Goal: Book appointment/travel/reservation

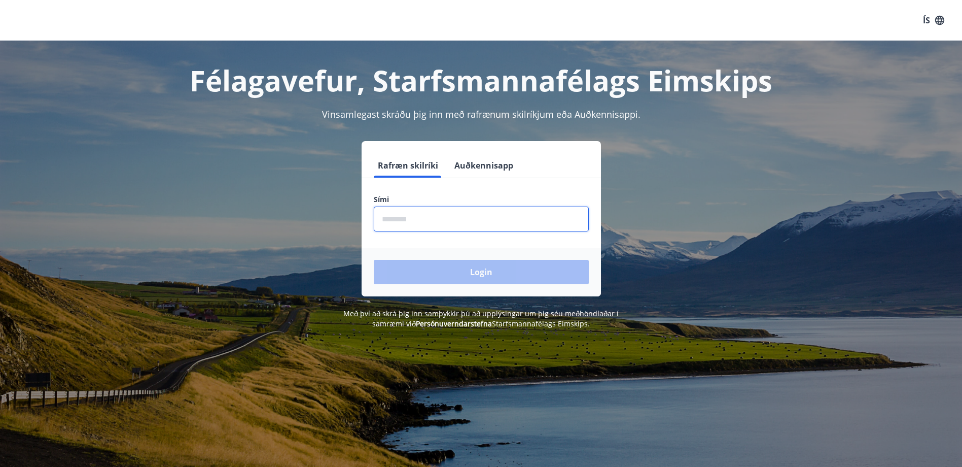
click at [397, 214] on input "phone" at bounding box center [481, 218] width 215 height 25
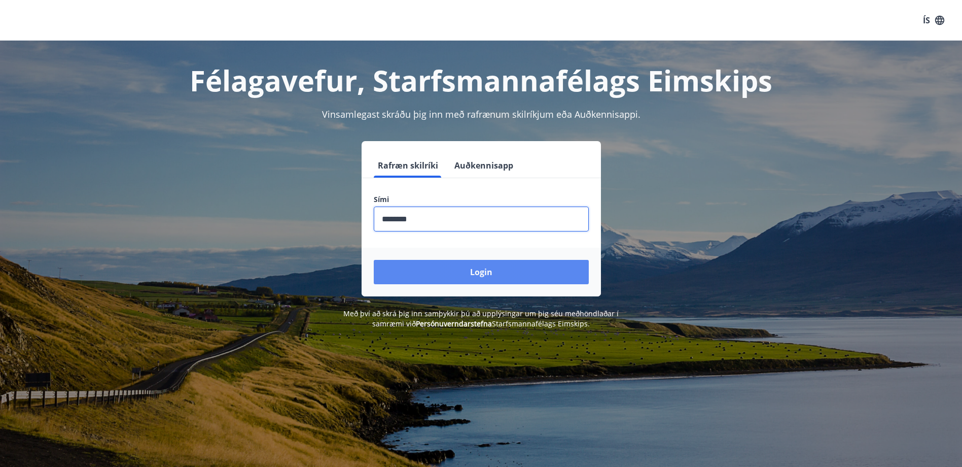
type input "********"
click at [455, 266] on button "Login" at bounding box center [481, 272] width 215 height 24
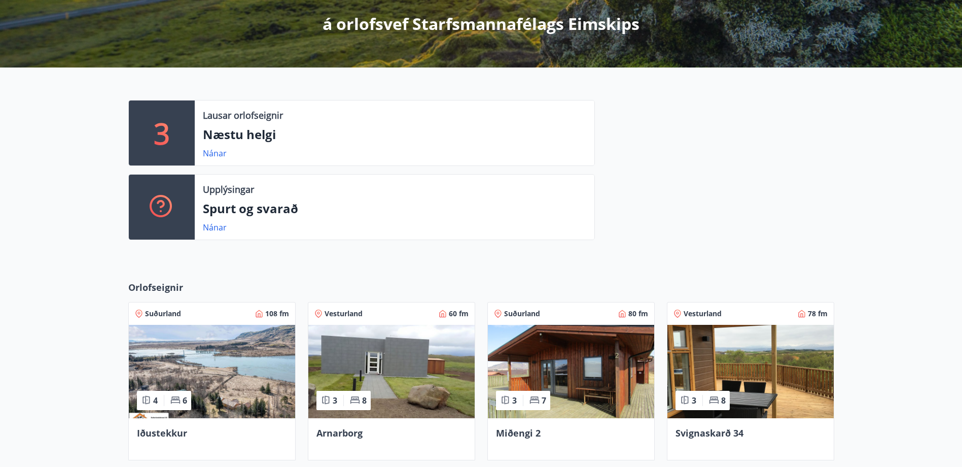
scroll to position [254, 0]
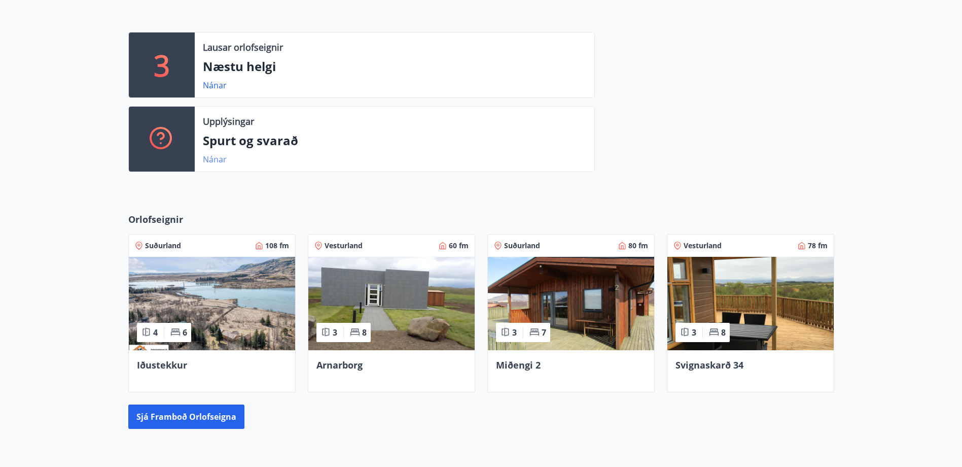
click at [213, 157] on link "Nánar" at bounding box center [215, 159] width 24 height 11
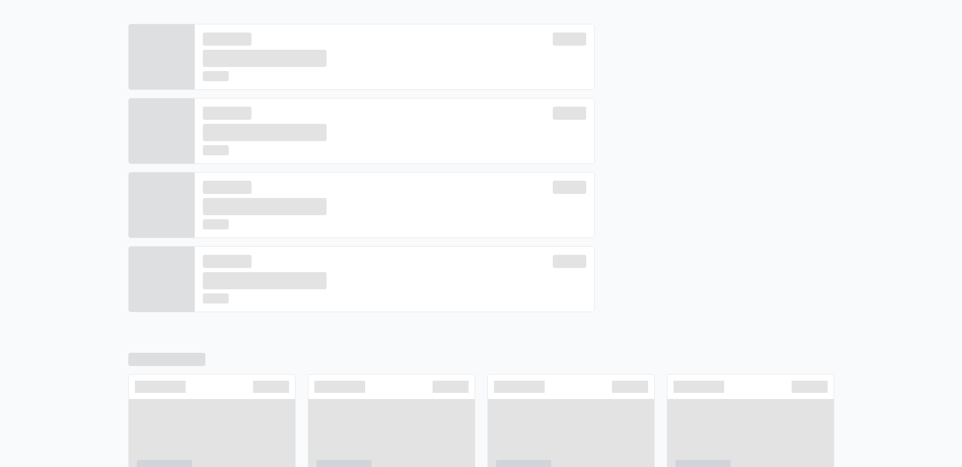
scroll to position [262, 0]
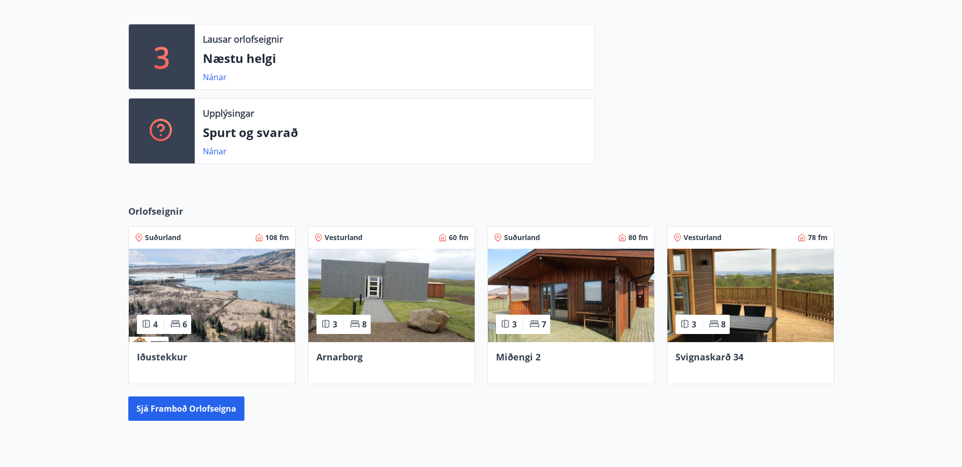
click at [252, 47] on div "Lausar orlofseignir Næstu helgi Nánar" at bounding box center [395, 56] width 400 height 65
click at [212, 78] on link "Nánar" at bounding box center [215, 77] width 24 height 11
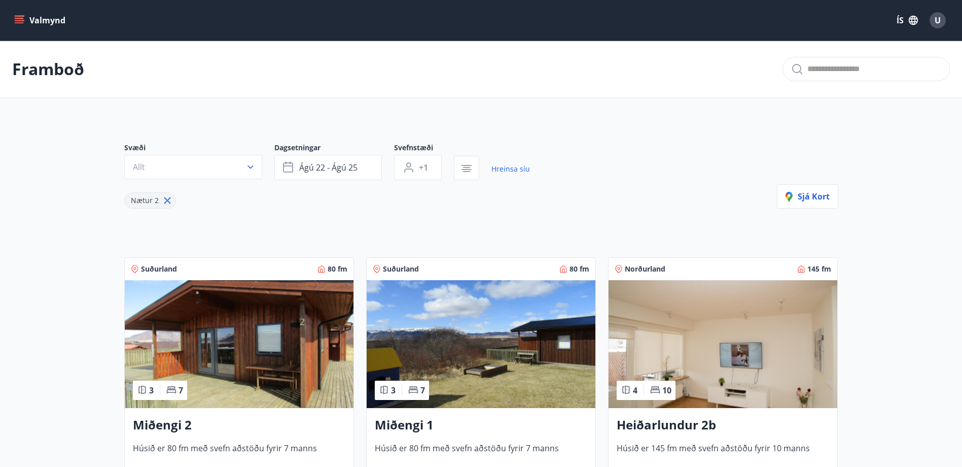
click at [17, 16] on icon "menu" at bounding box center [20, 16] width 11 height 1
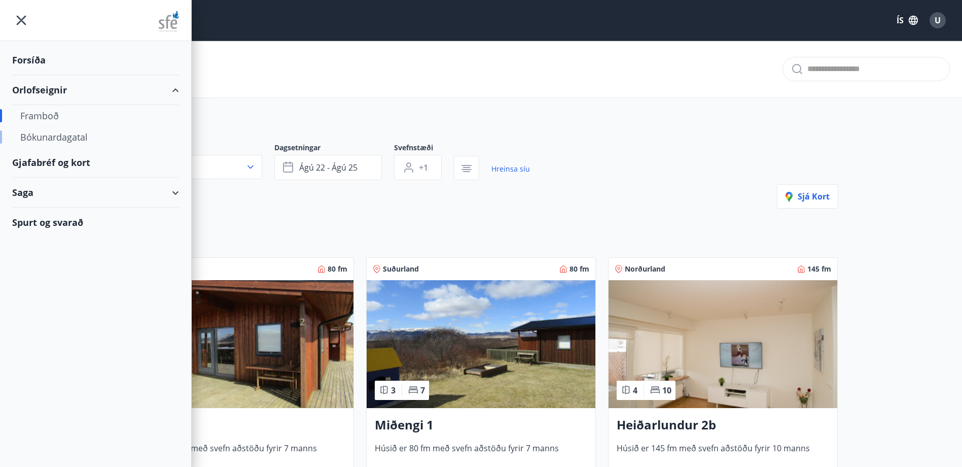
click at [47, 137] on div "Bókunardagatal" at bounding box center [95, 136] width 151 height 21
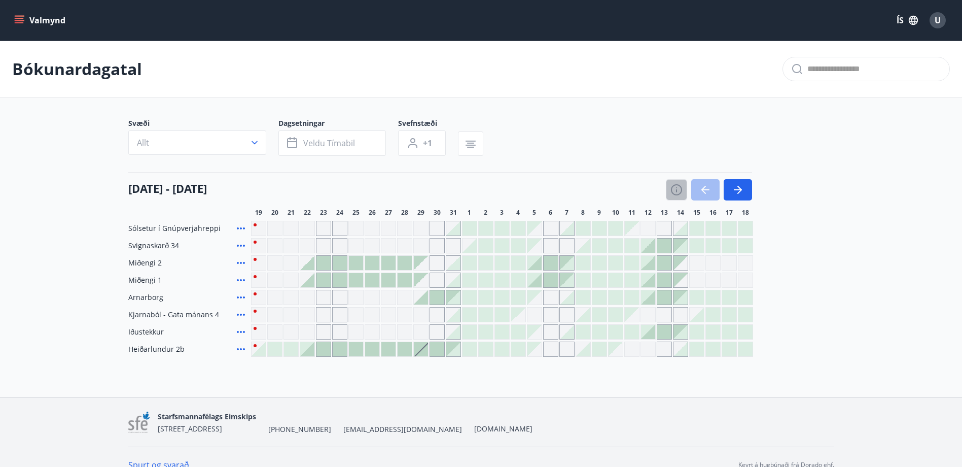
click at [673, 191] on icon "button" at bounding box center [677, 190] width 12 height 12
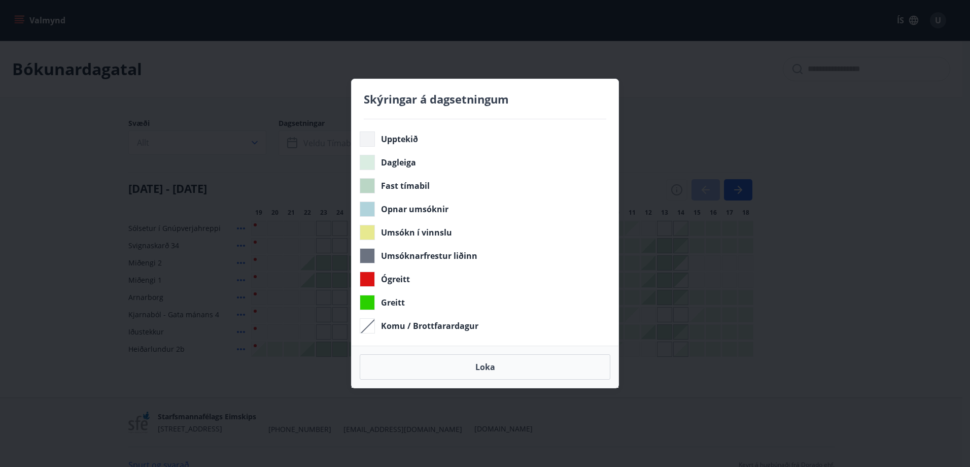
click at [667, 127] on div "Skýringar á dagsetningum Upptekið Dagleiga Fast tímabil Opnar umsóknir Umsókn í…" at bounding box center [485, 233] width 970 height 467
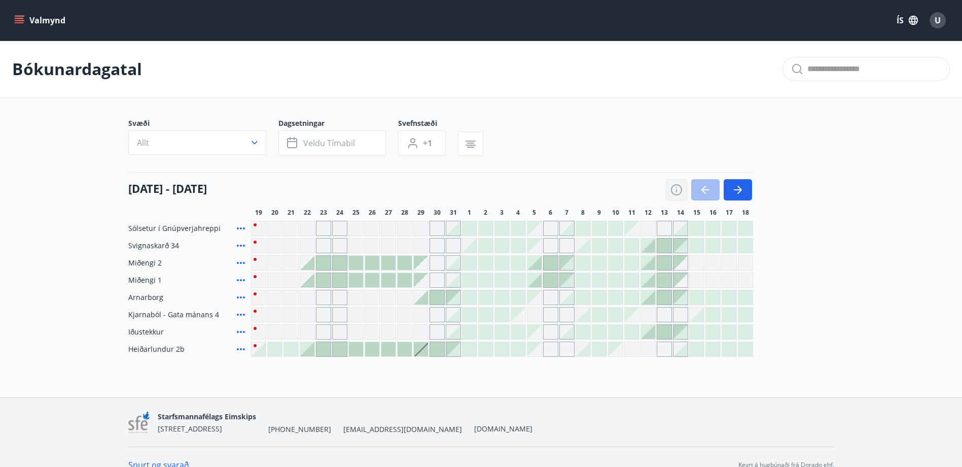
click at [677, 190] on icon "button" at bounding box center [676, 190] width 1 height 3
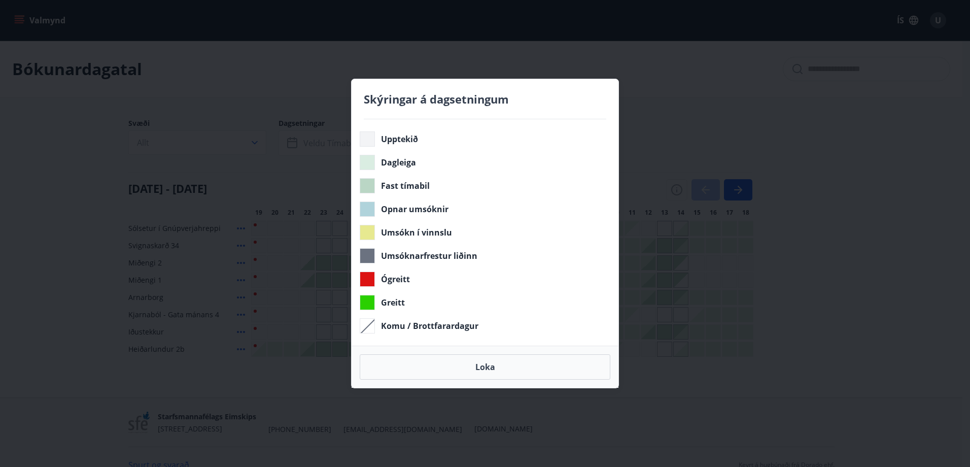
drag, startPoint x: 665, startPoint y: 108, endPoint x: 618, endPoint y: 96, distance: 48.1
click at [666, 113] on div "Skýringar á dagsetningum Upptekið Dagleiga Fast tímabil Opnar umsóknir Umsókn í…" at bounding box center [485, 233] width 970 height 467
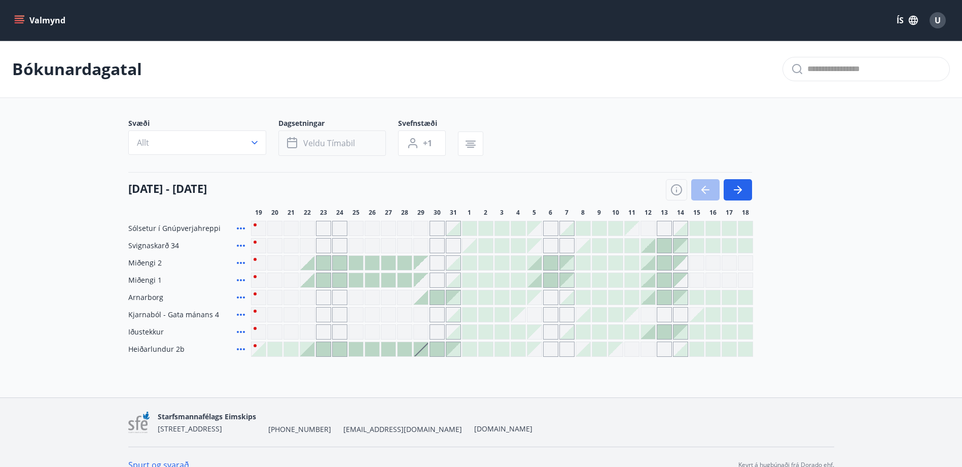
click at [320, 141] on span "Veldu tímabil" at bounding box center [329, 142] width 52 height 11
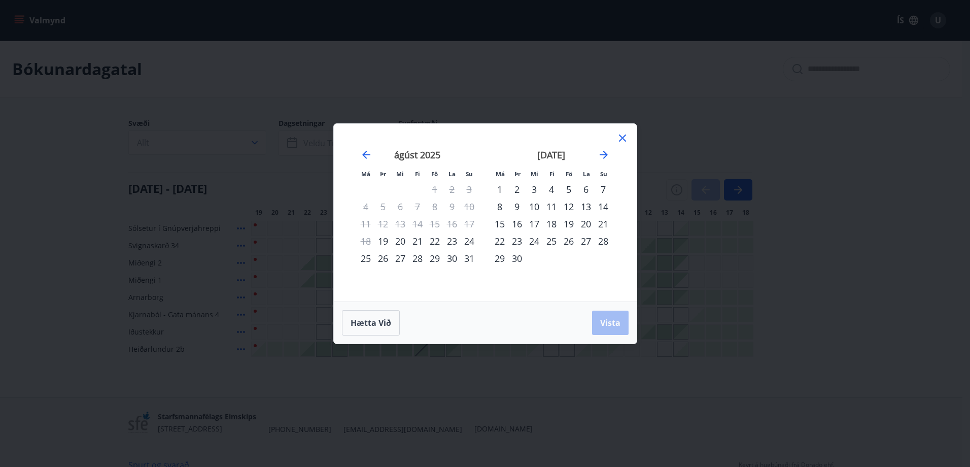
click at [383, 106] on div "Má Þr Mi Fi Fö La Su Má Þr Mi Fi Fö La Su júlí 2025 1 2 3 4 5 6 7 8 9 10 11 12 …" at bounding box center [485, 233] width 970 height 467
click at [620, 134] on icon at bounding box center [622, 138] width 12 height 12
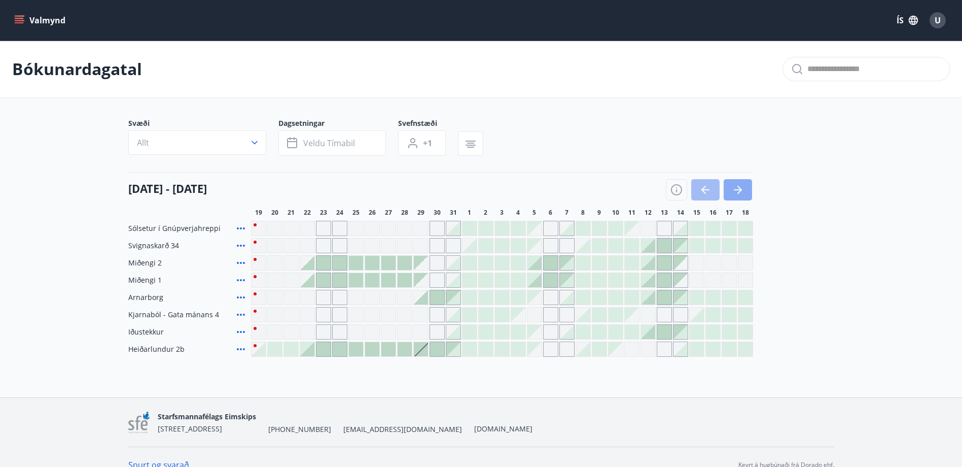
click at [746, 185] on button "button" at bounding box center [738, 189] width 28 height 21
